Goal: Task Accomplishment & Management: Use online tool/utility

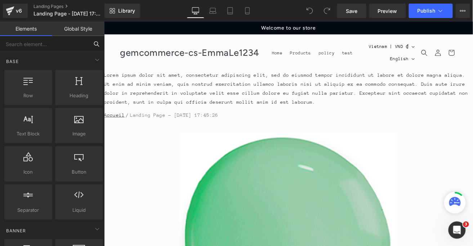
click at [57, 41] on input "text" at bounding box center [44, 44] width 89 height 16
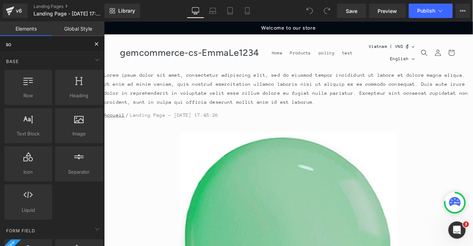
type input "soc"
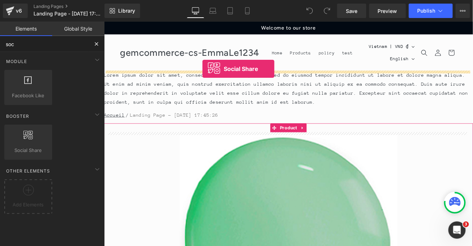
drag, startPoint x: 139, startPoint y: 157, endPoint x: 220, endPoint y: 77, distance: 113.6
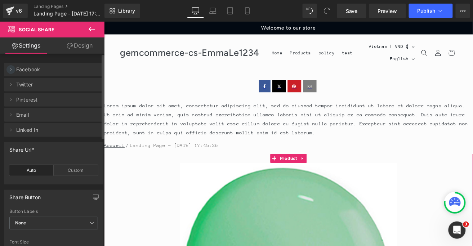
click at [12, 69] on icon at bounding box center [10, 69] width 1 height 3
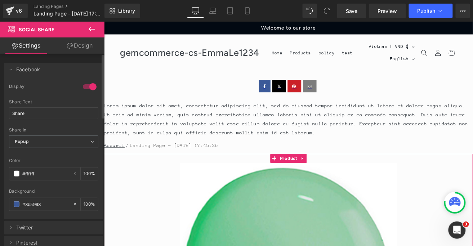
scroll to position [80, 0]
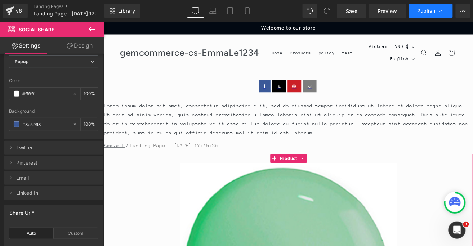
click at [419, 11] on span "Publish" at bounding box center [427, 11] width 18 height 6
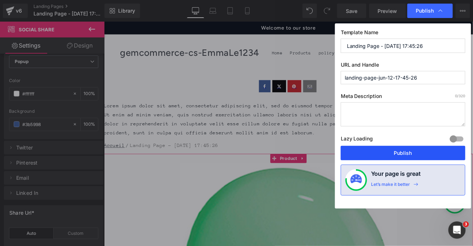
click at [433, 150] on button "Publish" at bounding box center [403, 153] width 125 height 14
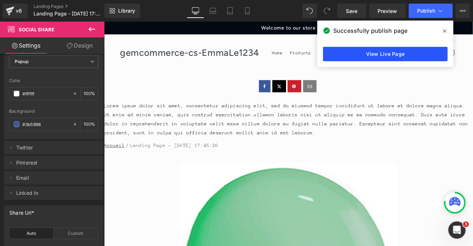
click at [375, 53] on link "View Live Page" at bounding box center [385, 54] width 125 height 14
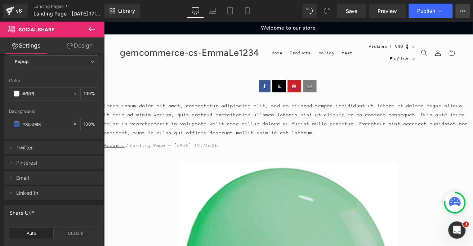
click at [462, 13] on icon at bounding box center [463, 11] width 6 height 6
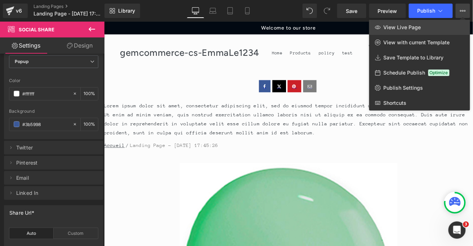
click at [442, 27] on link "View Live Page" at bounding box center [419, 27] width 101 height 15
